Goal: Find specific page/section

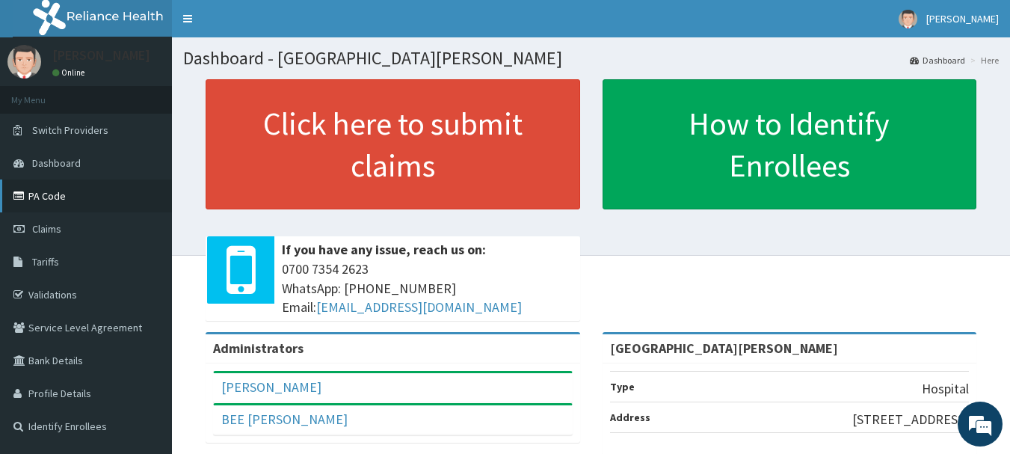
click at [41, 197] on link "PA Code" at bounding box center [86, 195] width 172 height 33
click at [46, 198] on link "PA Code" at bounding box center [86, 195] width 172 height 33
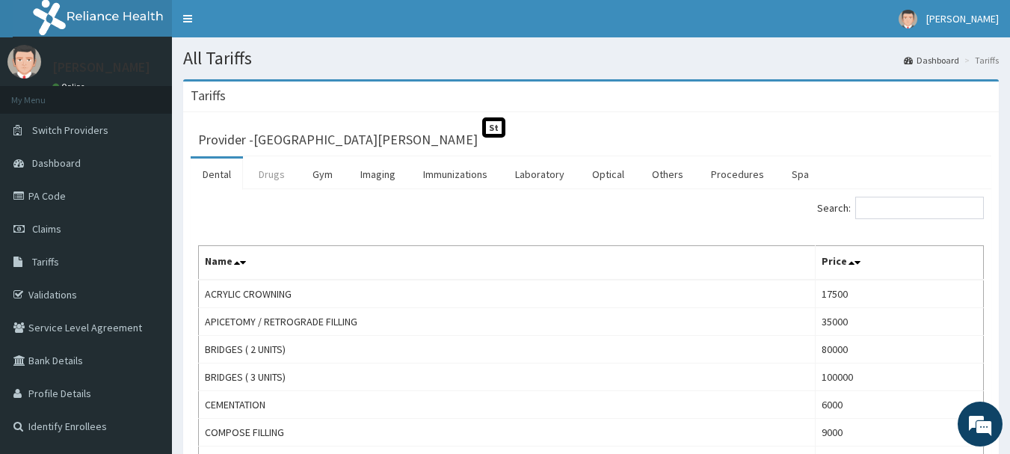
click at [271, 172] on link "Drugs" at bounding box center [272, 174] width 50 height 31
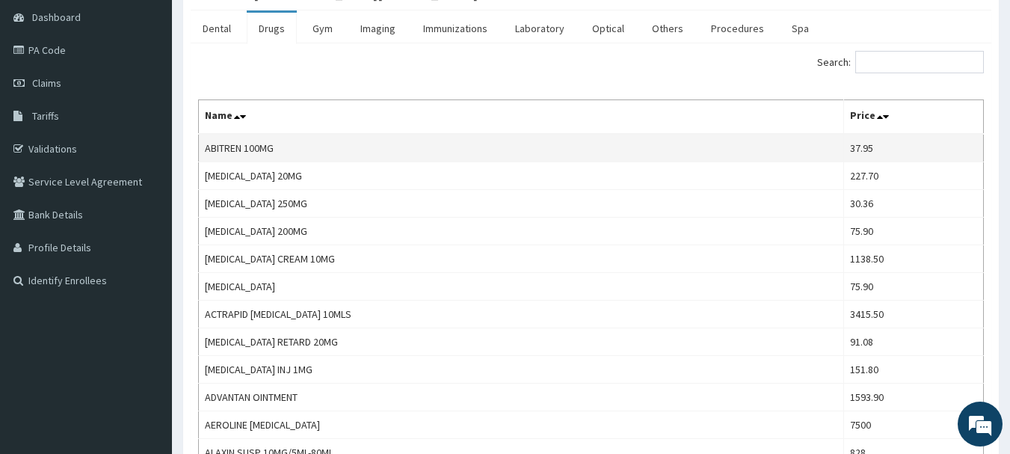
scroll to position [150, 0]
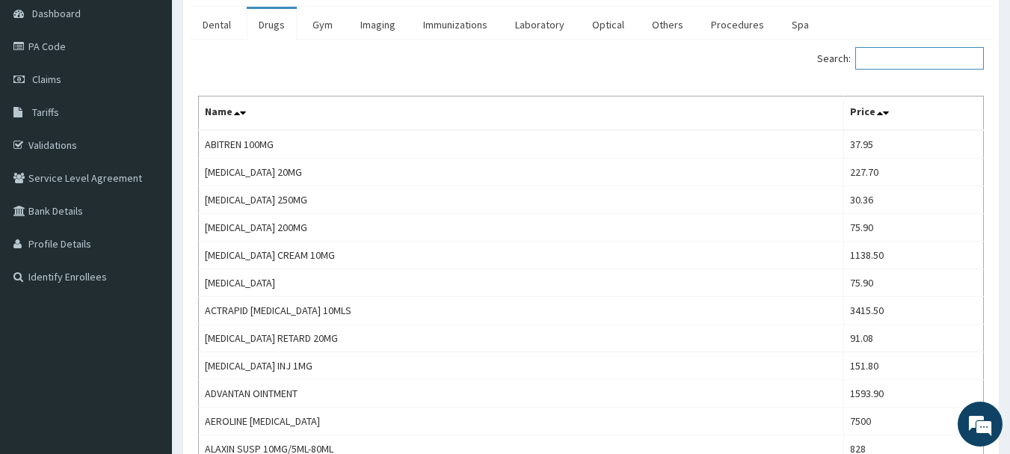
click at [884, 67] on input "Search:" at bounding box center [919, 58] width 129 height 22
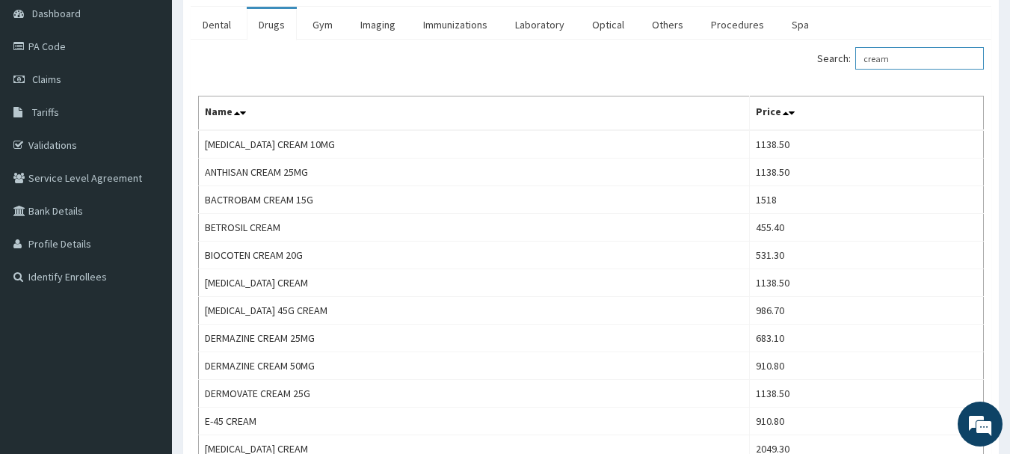
type input "cream"
